Goal: Task Accomplishment & Management: Use online tool/utility

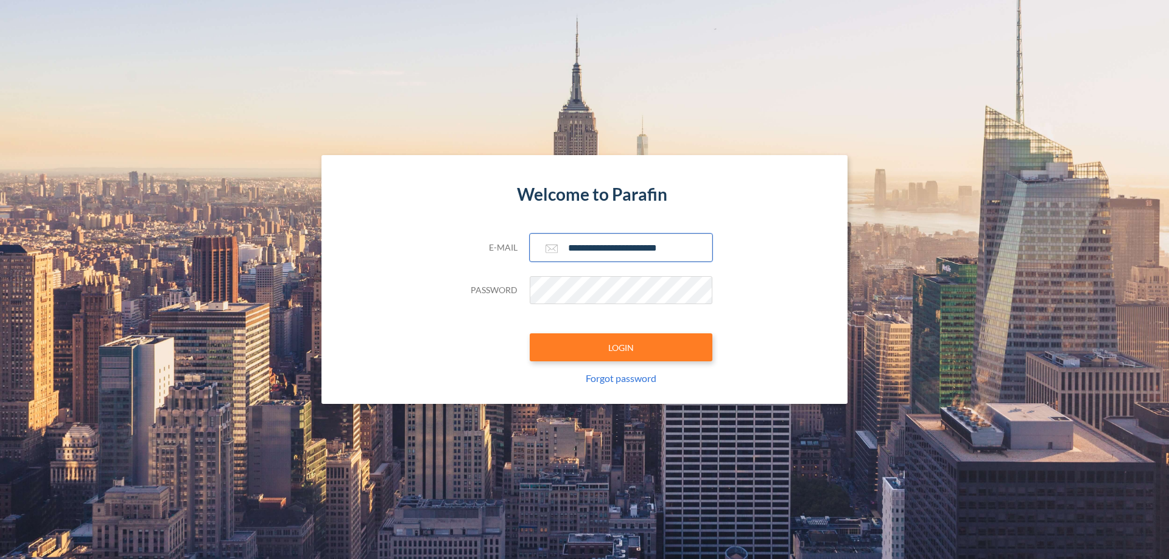
type input "**********"
click at [621, 348] on button "LOGIN" at bounding box center [621, 348] width 183 height 28
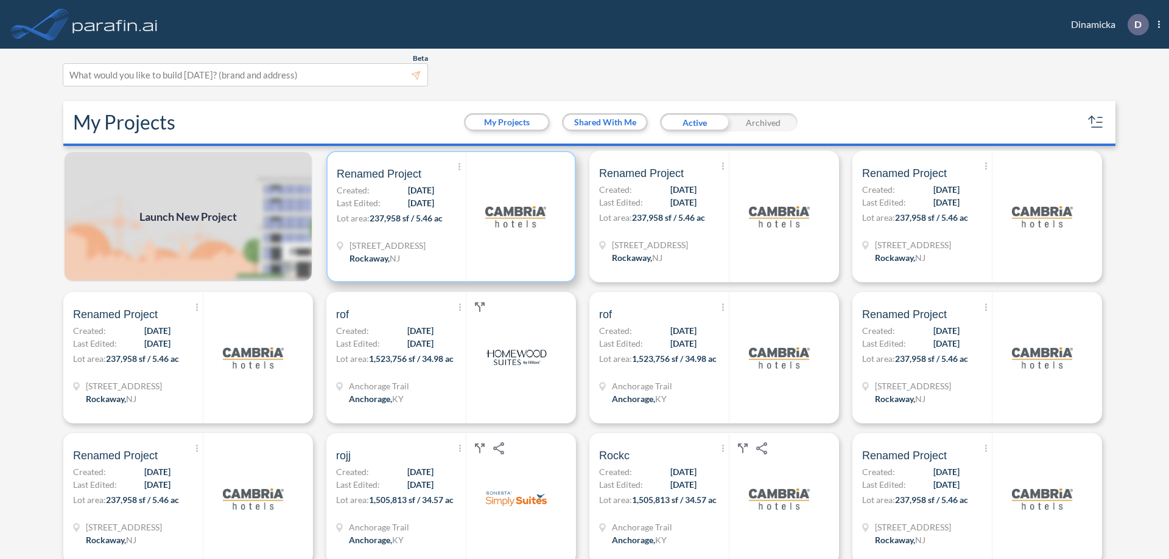
scroll to position [3, 0]
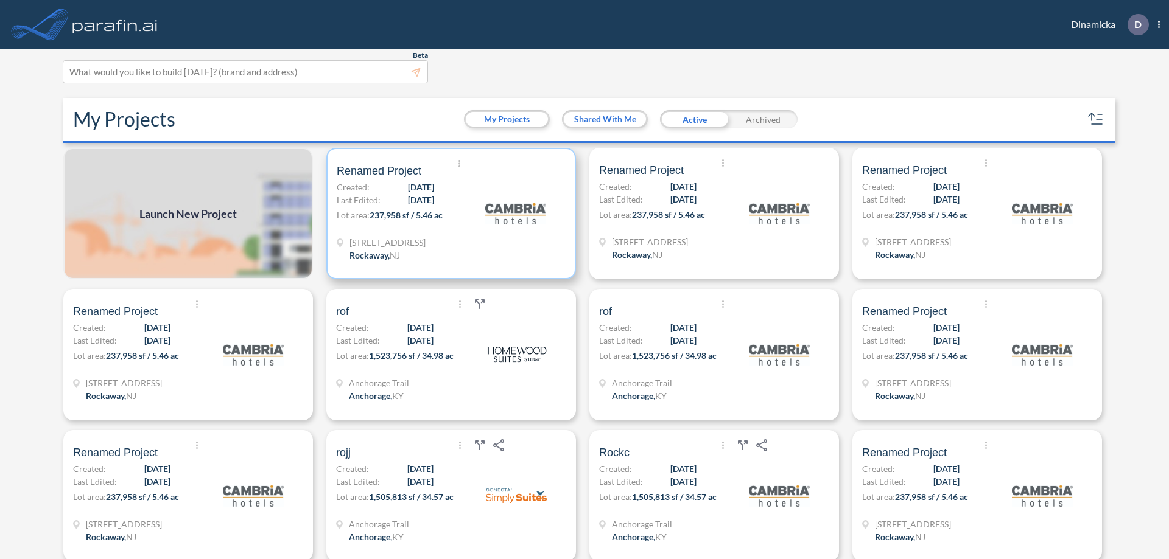
click at [449, 214] on p "Lot area: 237,958 sf / 5.46 ac" at bounding box center [401, 218] width 129 height 18
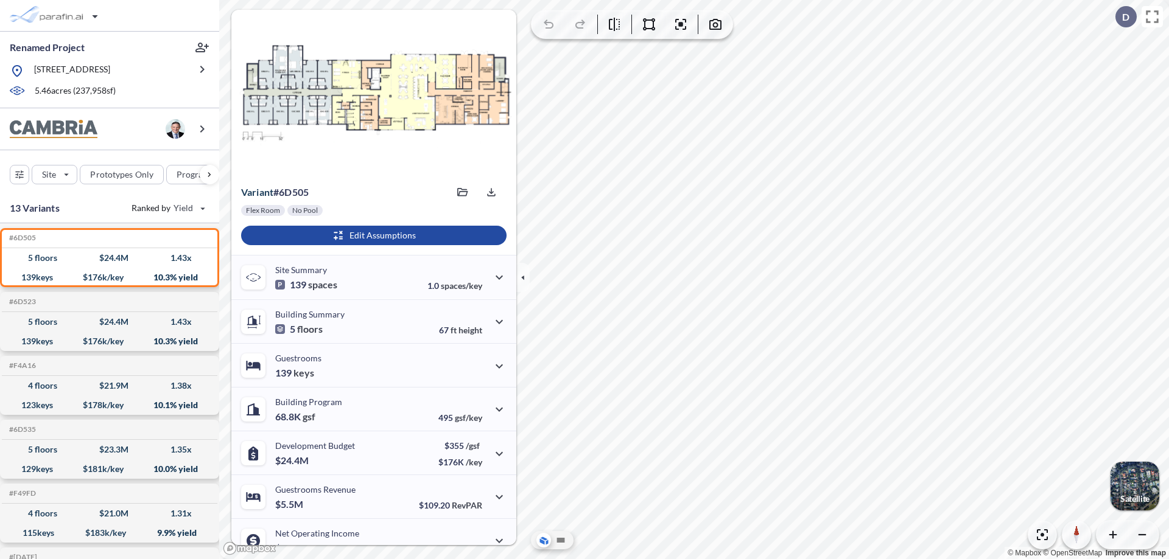
scroll to position [61, 0]
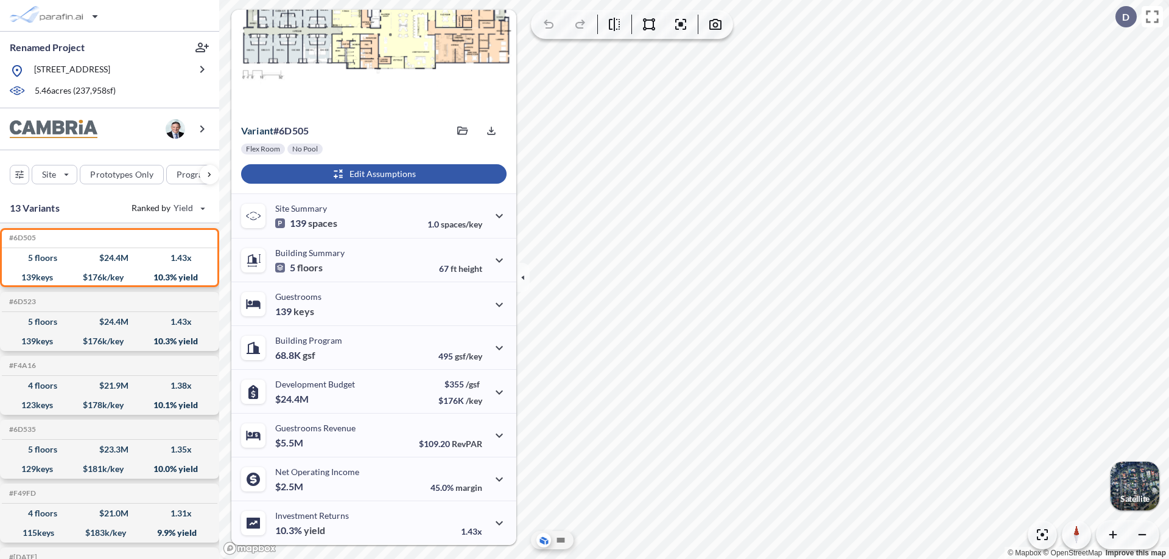
click at [372, 174] on div "button" at bounding box center [373, 173] width 265 height 19
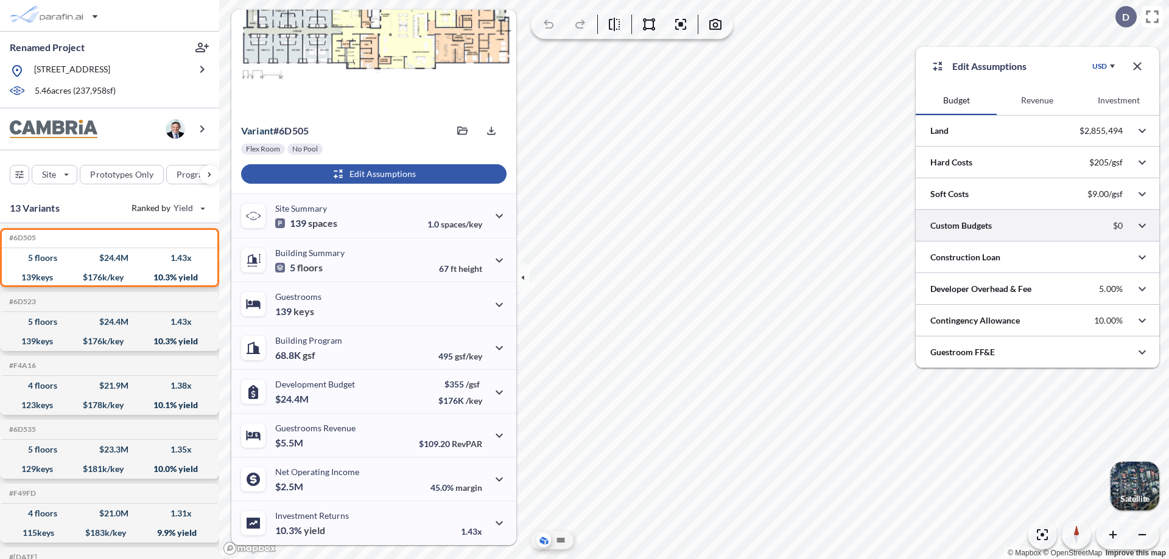
click at [1037, 226] on div at bounding box center [1036, 225] width 243 height 31
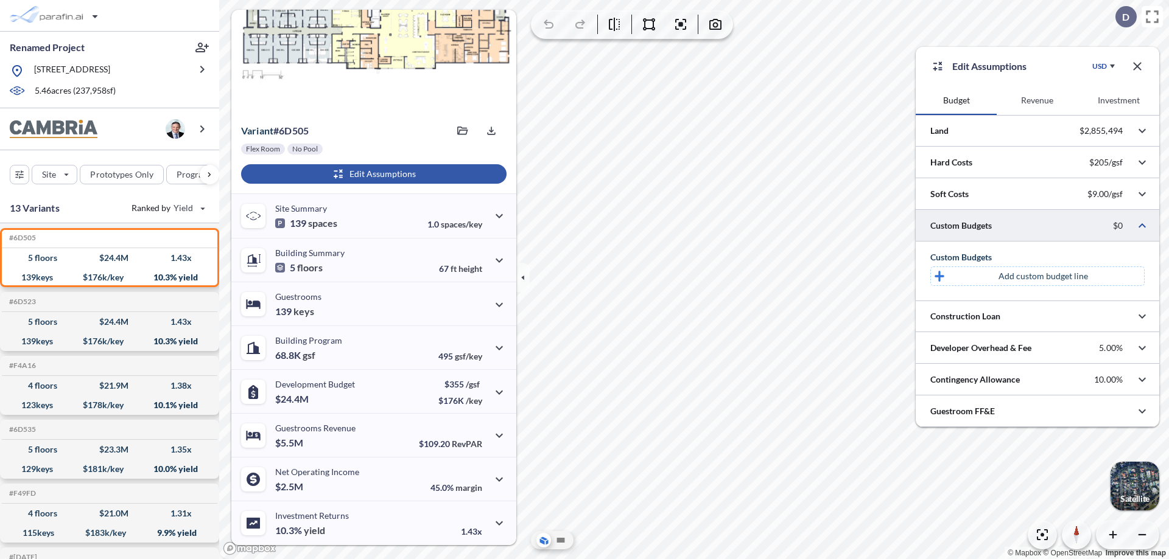
click at [1043, 276] on p "Add custom budget line" at bounding box center [1042, 276] width 89 height 12
